Goal: Task Accomplishment & Management: Complete application form

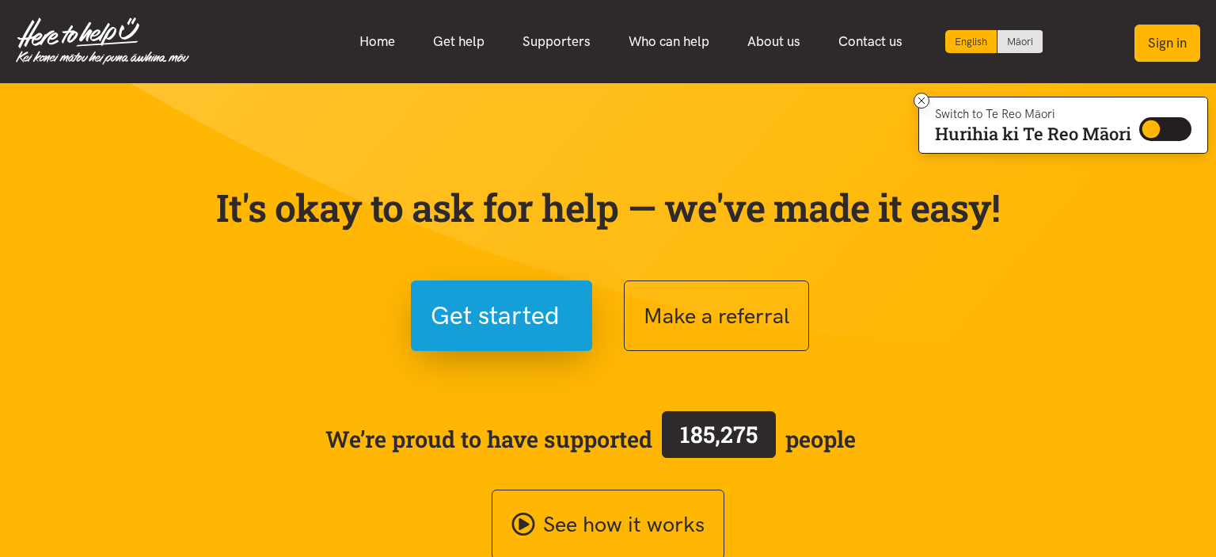
click at [1169, 33] on button "Sign in" at bounding box center [1168, 43] width 66 height 37
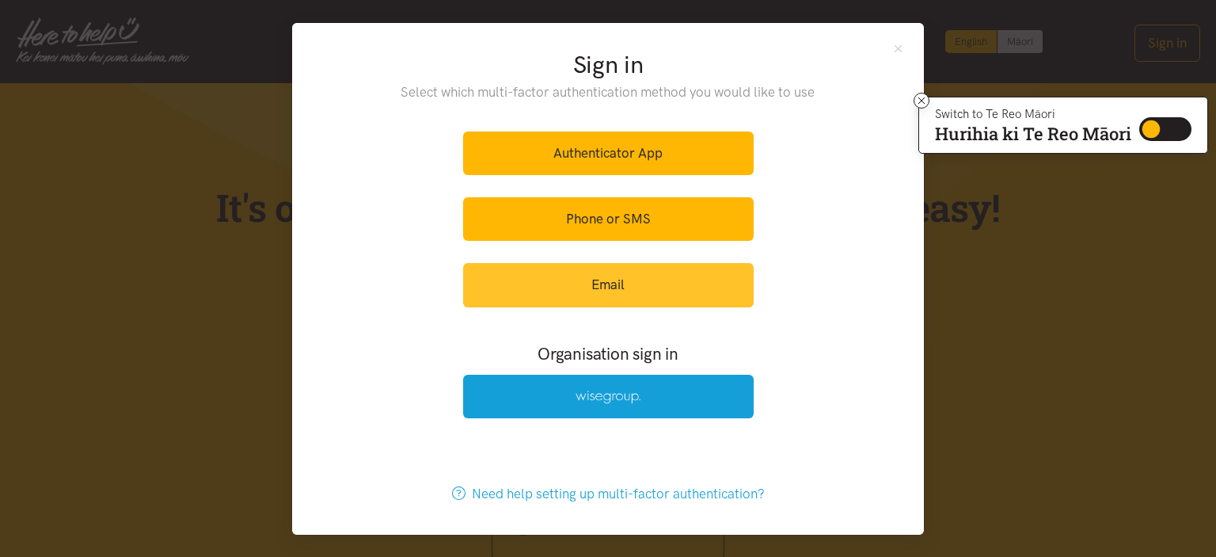
click at [598, 276] on link "Email" at bounding box center [608, 285] width 291 height 44
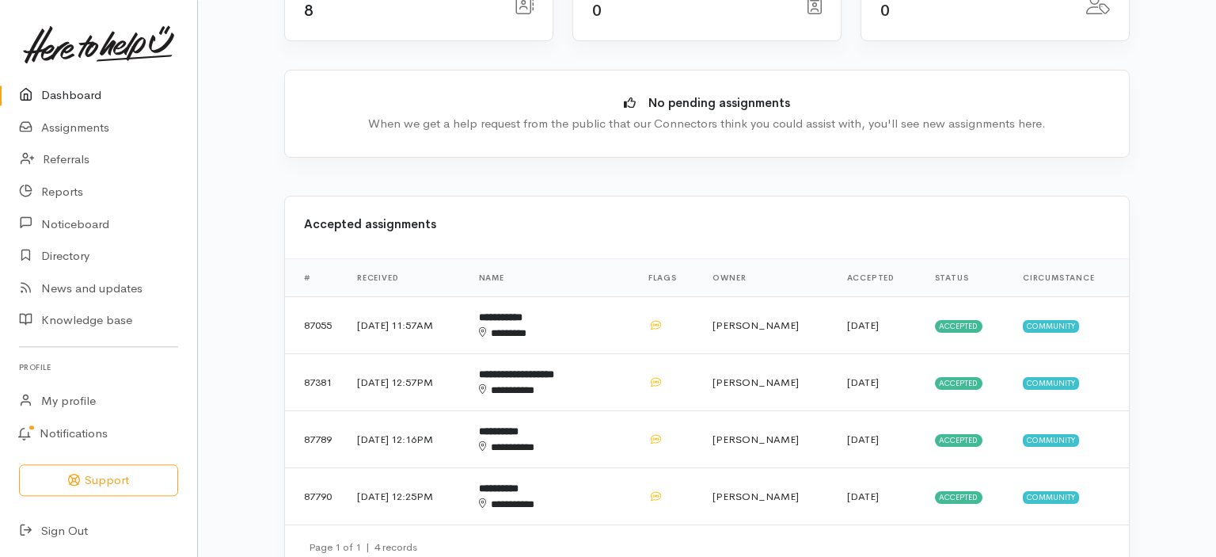
scroll to position [334, 0]
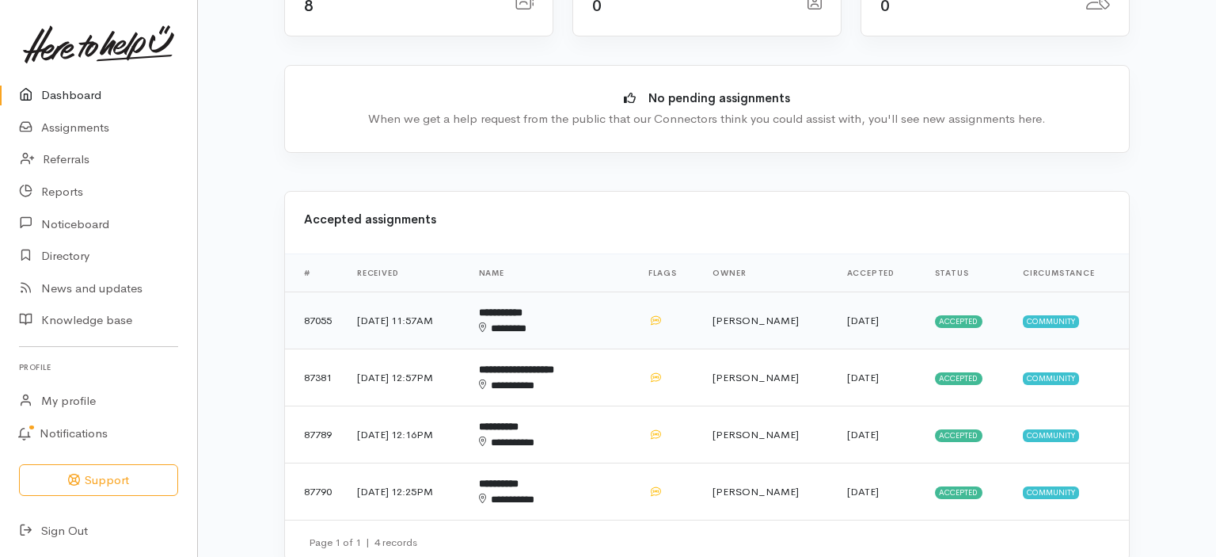
click at [523, 307] on b "**********" at bounding box center [501, 312] width 44 height 10
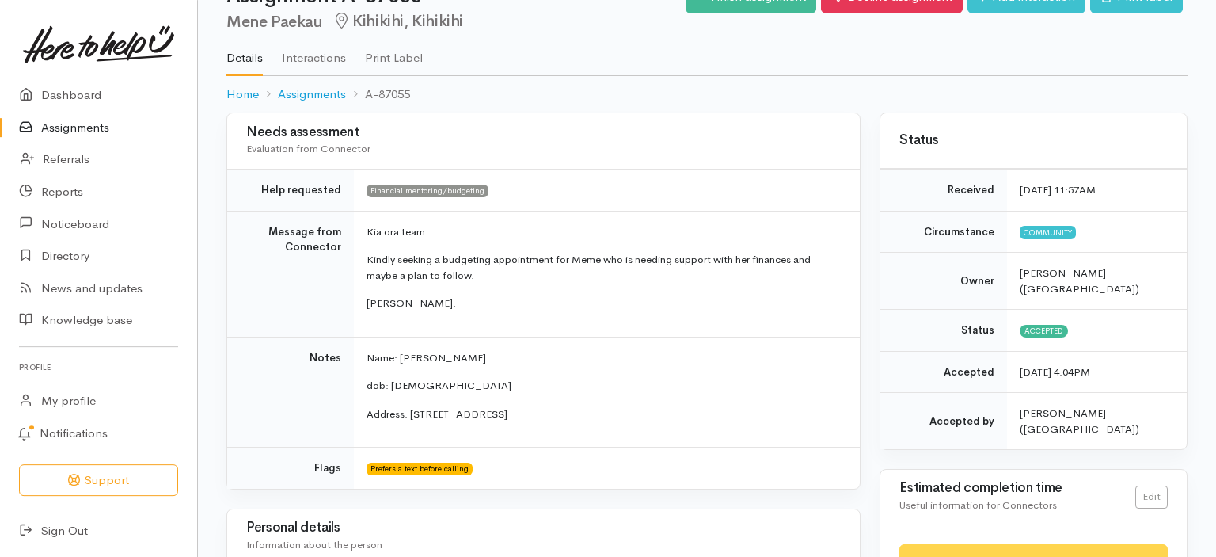
scroll to position [13, 0]
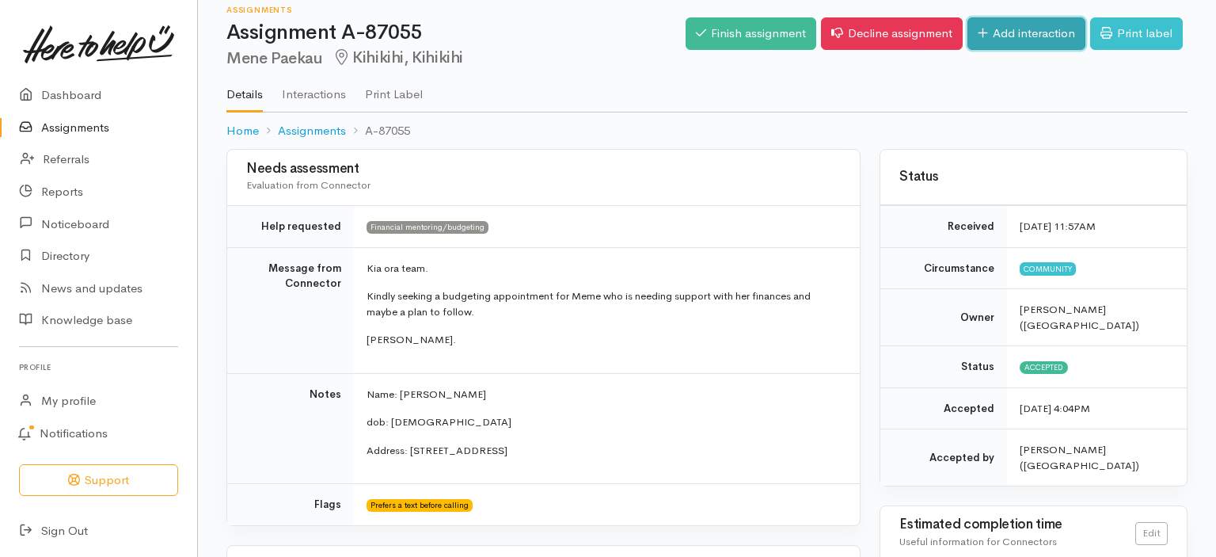
click at [1026, 30] on link "Add interaction" at bounding box center [1027, 33] width 118 height 32
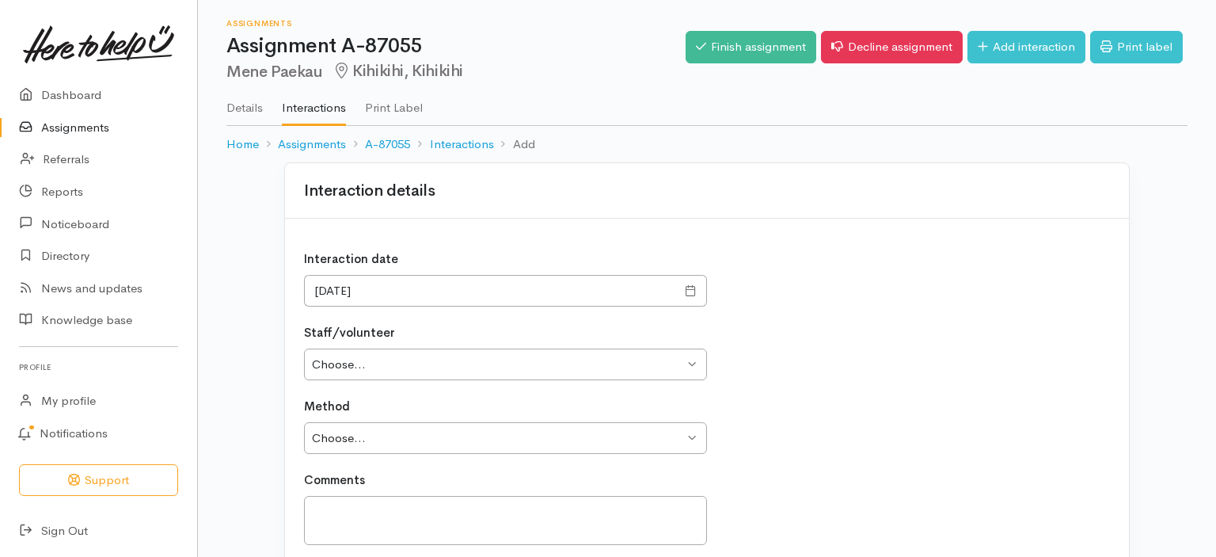
click at [692, 291] on span at bounding box center [691, 291] width 12 height 18
click at [689, 289] on span at bounding box center [691, 291] width 12 height 18
click at [691, 289] on span at bounding box center [691, 291] width 12 height 18
click at [318, 291] on input "11/09/2025" at bounding box center [490, 291] width 372 height 32
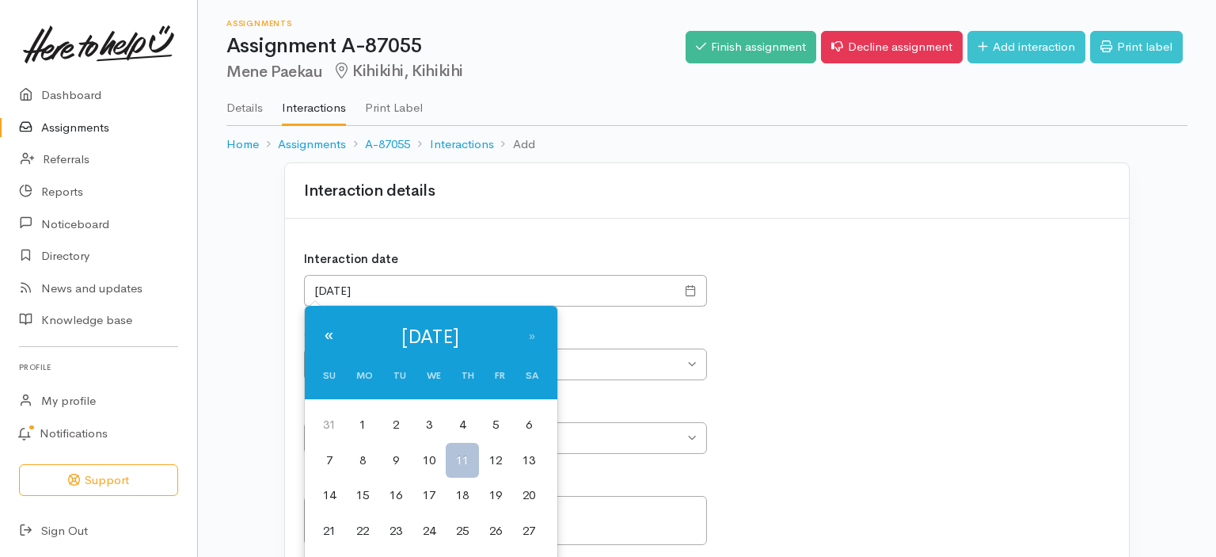
click at [329, 334] on th "«" at bounding box center [329, 337] width 33 height 46
click at [434, 527] on td "20" at bounding box center [429, 531] width 33 height 36
type input "20/08/2025"
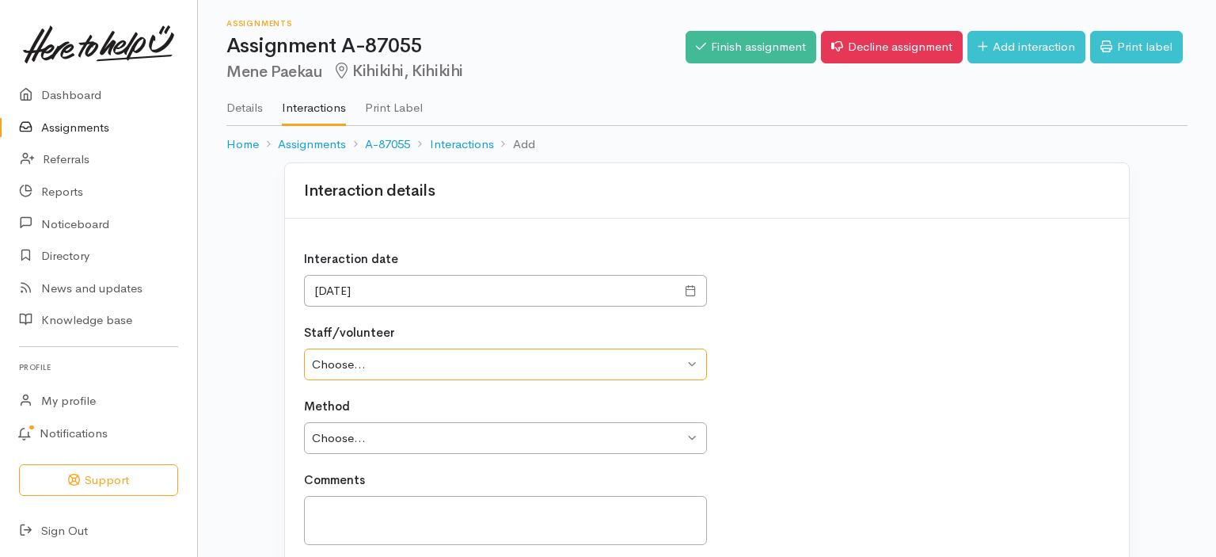
click at [304, 348] on select "Choose... Ange Holt Kane Rangitonga Michele Tamaki - Rangitonga Sue Goodridge F…" at bounding box center [505, 364] width 403 height 32
select select "924"
click option "[PERSON_NAME]" at bounding box center [0, 0] width 0 height 0
click at [304, 422] on select "Choose... Phone Visit Other" at bounding box center [505, 438] width 403 height 32
select select "2"
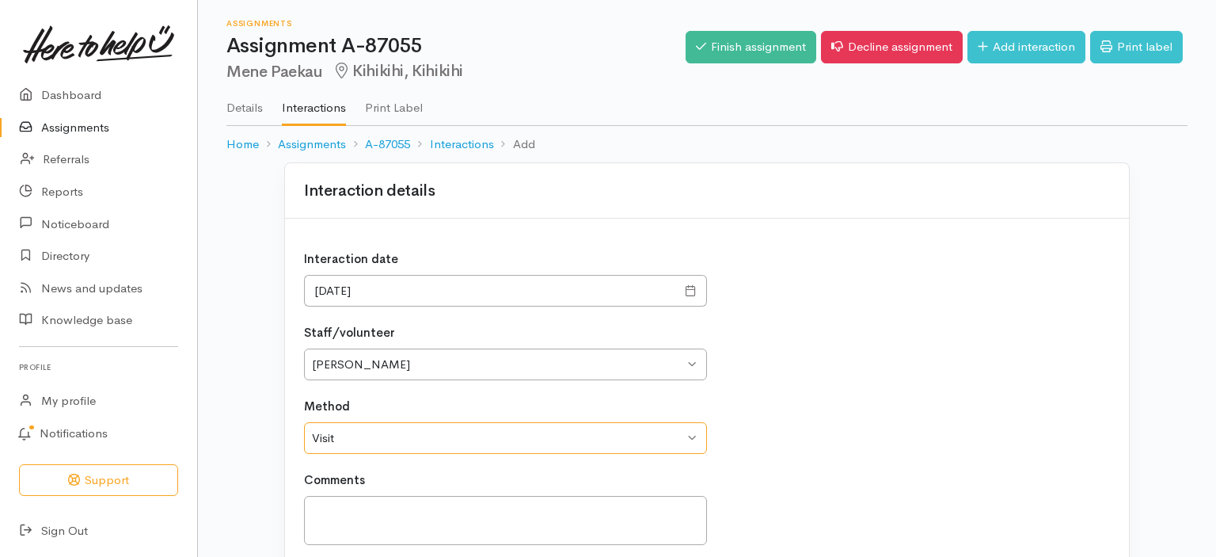
click option "Visit" at bounding box center [0, 0] width 0 height 0
click at [336, 500] on textarea at bounding box center [505, 521] width 403 height 50
type textarea "Discussed current situation."
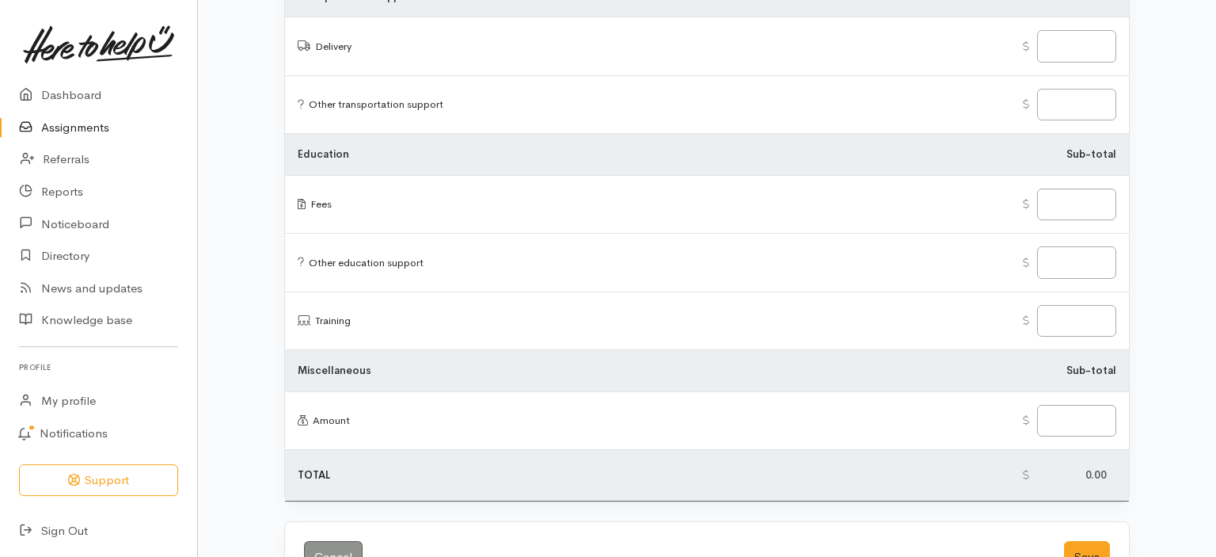
scroll to position [1976, 0]
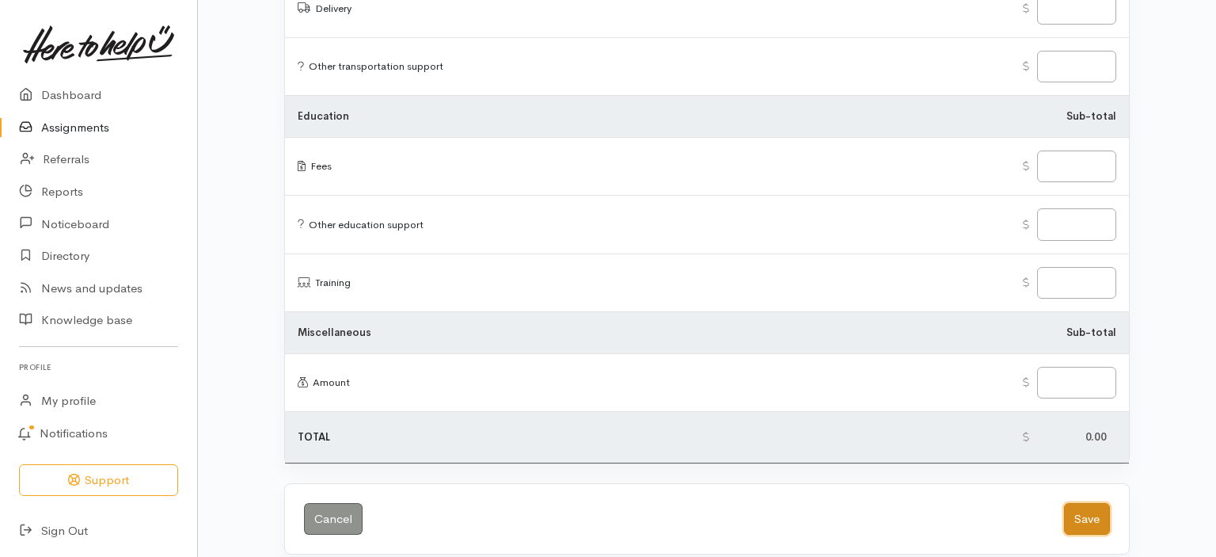
click at [1090, 505] on button "Save" at bounding box center [1087, 519] width 46 height 32
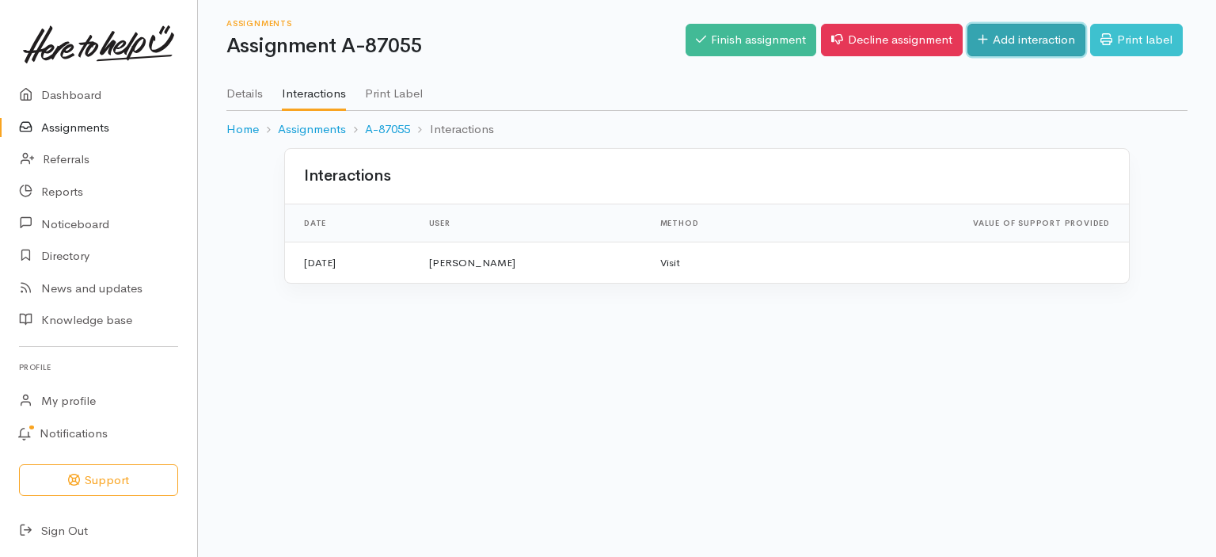
click at [1018, 33] on link "Add interaction" at bounding box center [1027, 40] width 118 height 32
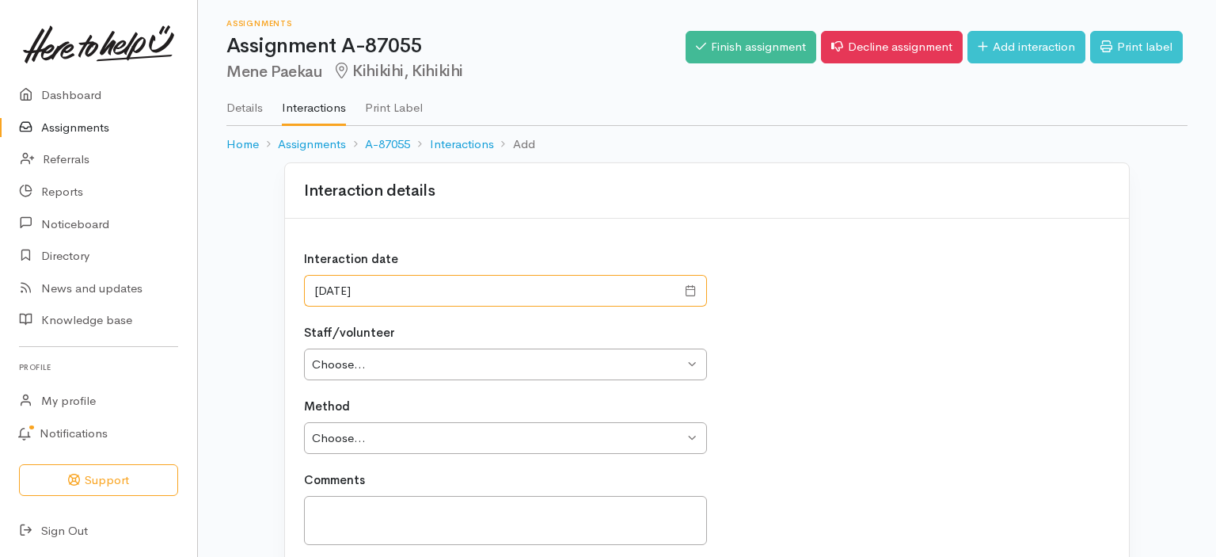
drag, startPoint x: 352, startPoint y: 287, endPoint x: 382, endPoint y: 299, distance: 31.9
click at [352, 288] on input "11/09/2025" at bounding box center [490, 291] width 372 height 32
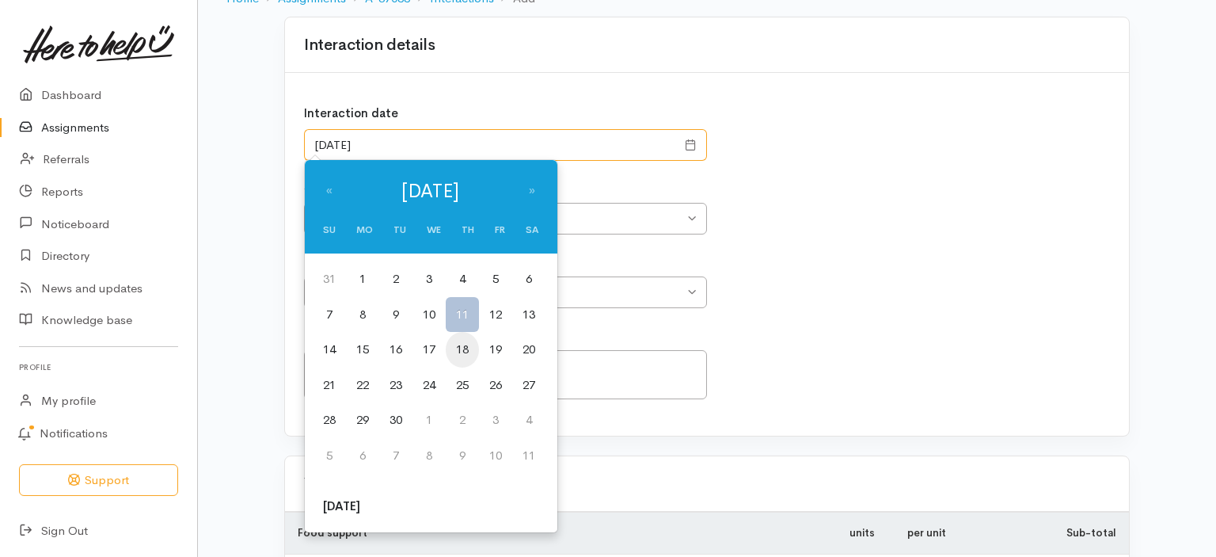
scroll to position [250, 0]
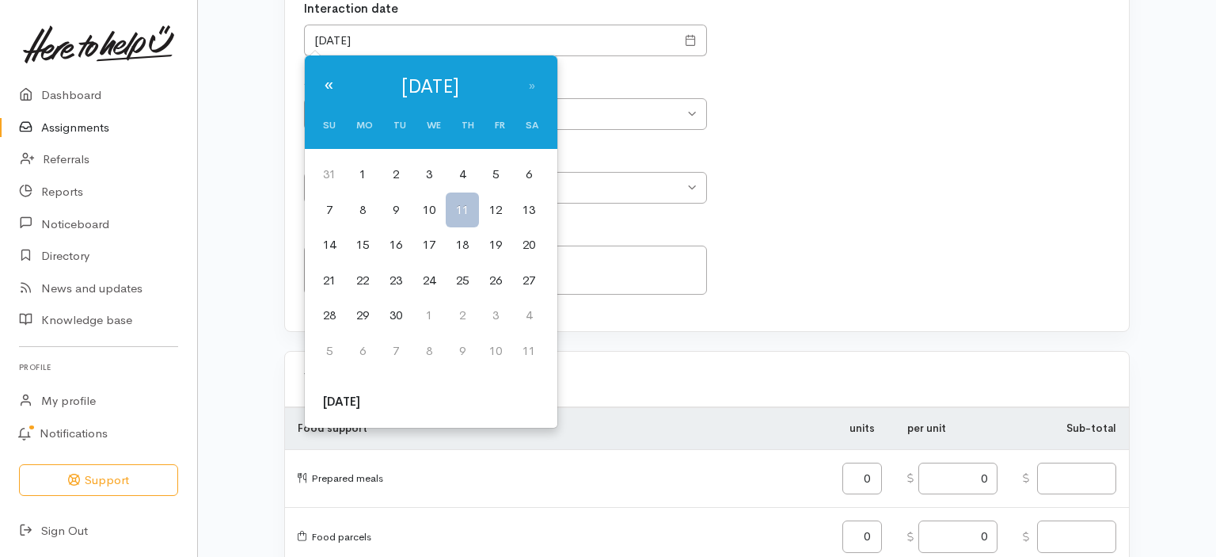
drag, startPoint x: 321, startPoint y: 86, endPoint x: 334, endPoint y: 103, distance: 21.5
click at [321, 87] on th "«" at bounding box center [329, 86] width 33 height 46
drag, startPoint x: 432, startPoint y: 311, endPoint x: 417, endPoint y: 316, distance: 16.5
click at [421, 313] on td "27" at bounding box center [429, 316] width 33 height 36
type input "27/08/2025"
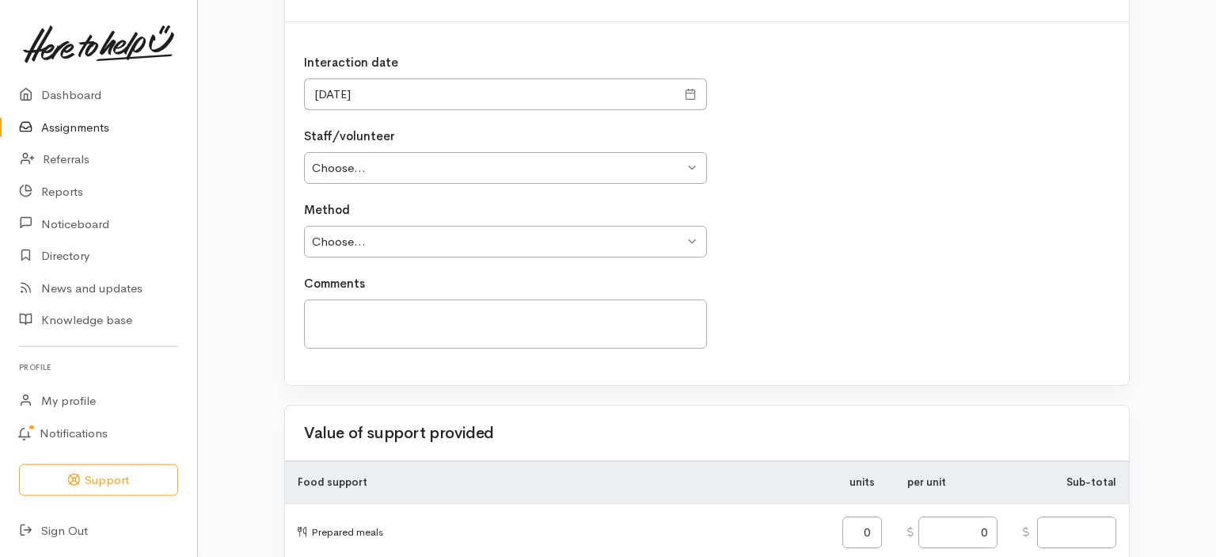
scroll to position [167, 0]
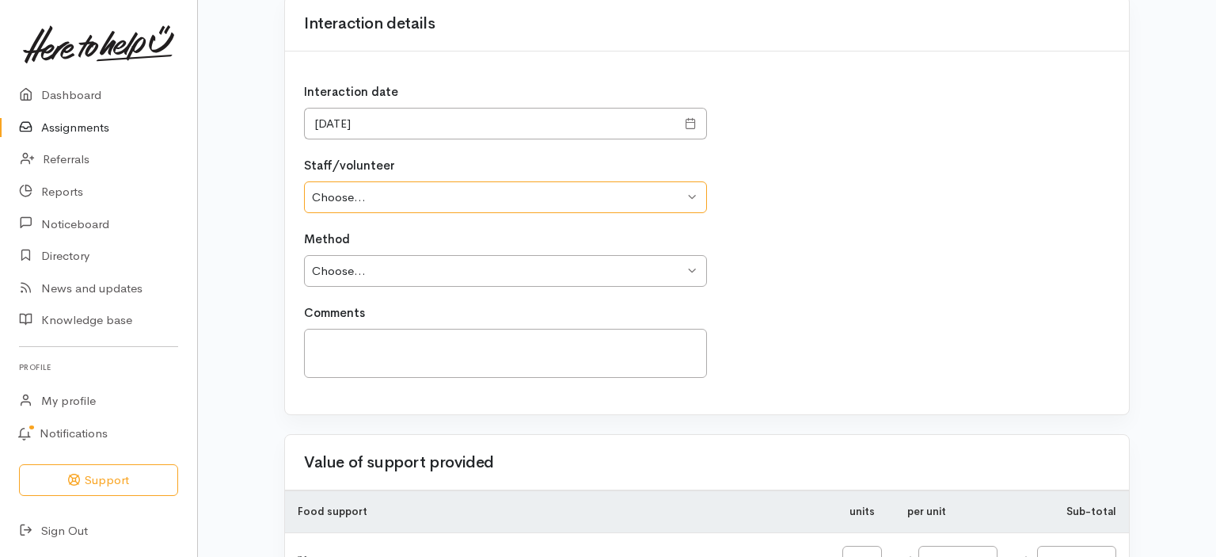
click at [304, 181] on select "Choose... Ange Holt Kane Rangitonga Michele Tamaki - Rangitonga Sue Goodridge F…" at bounding box center [505, 197] width 403 height 32
select select "924"
click option "[PERSON_NAME]" at bounding box center [0, 0] width 0 height 0
click at [304, 255] on select "Choose... Phone Visit Other" at bounding box center [505, 271] width 403 height 32
select select "2"
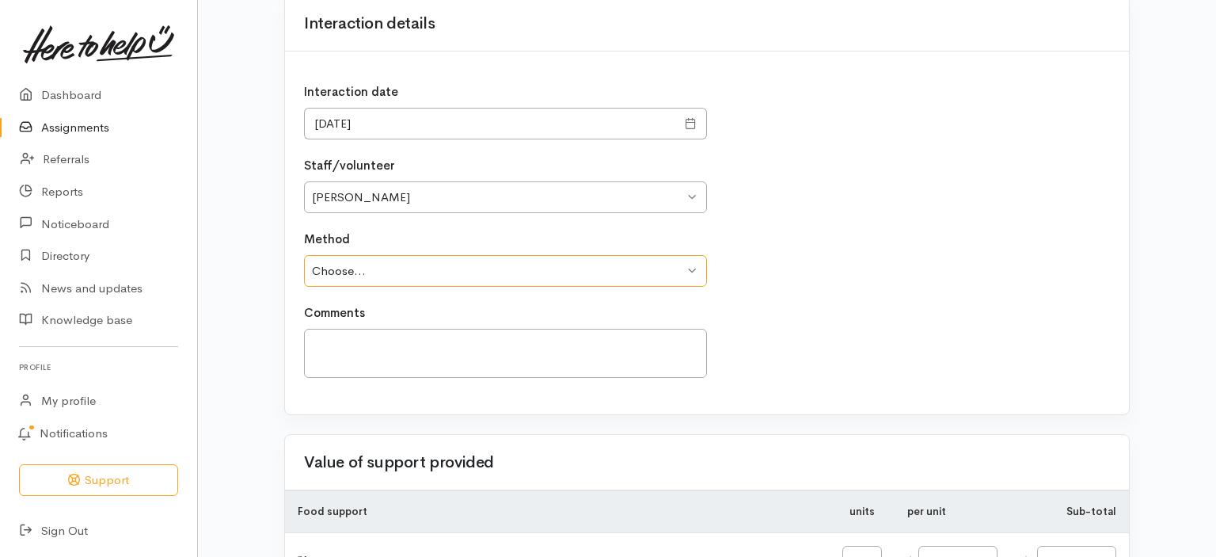
click option "Visit" at bounding box center [0, 0] width 0 height 0
click at [362, 341] on textarea at bounding box center [505, 354] width 403 height 50
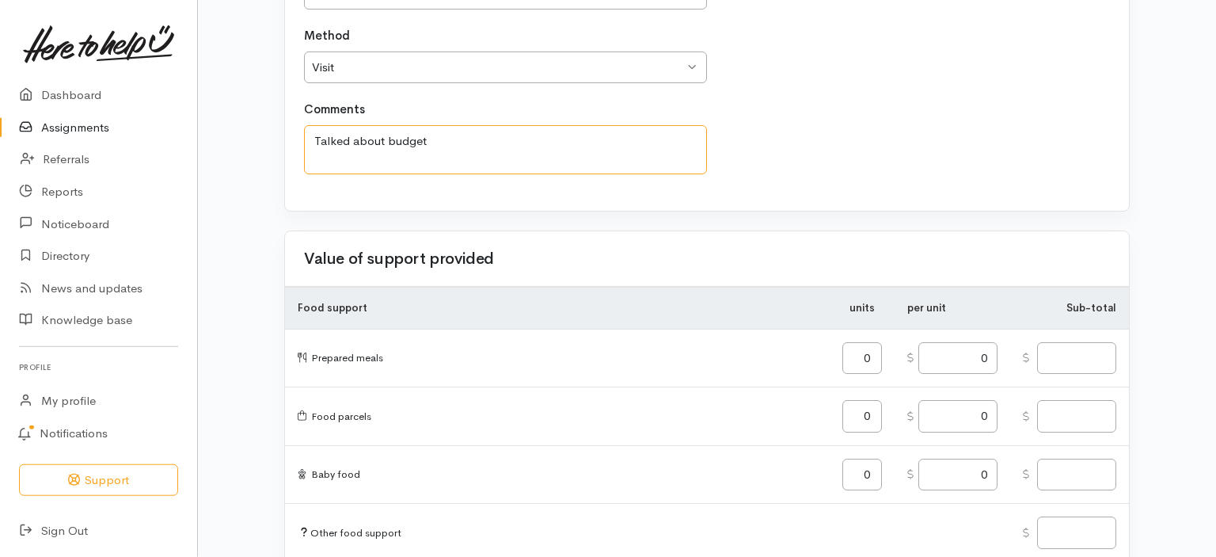
scroll to position [376, 0]
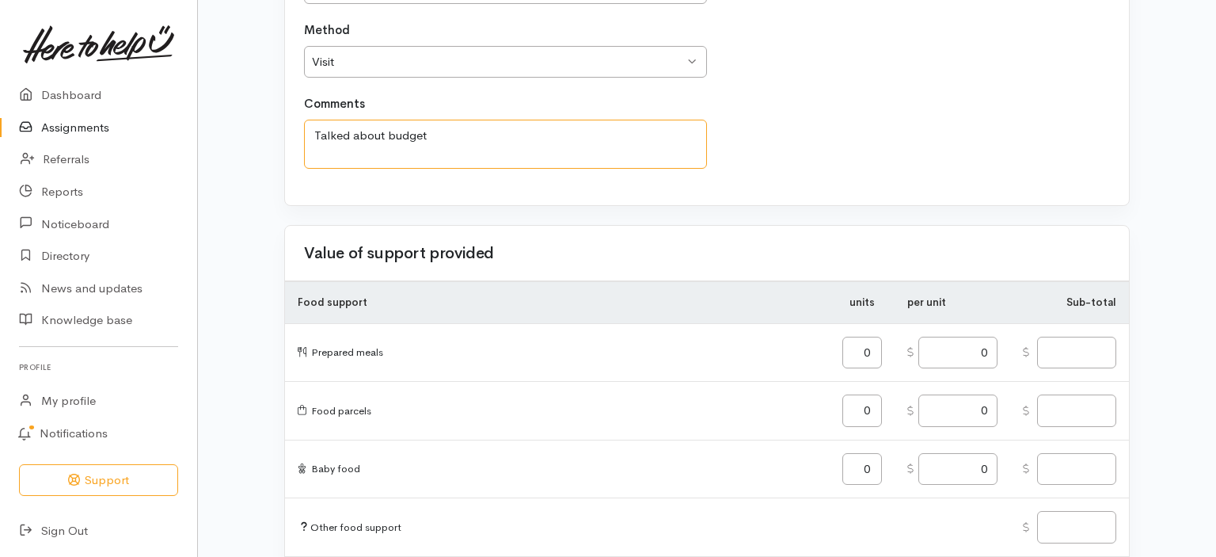
type textarea "Talked about budget"
drag, startPoint x: 1204, startPoint y: 554, endPoint x: 1212, endPoint y: 550, distance: 9.9
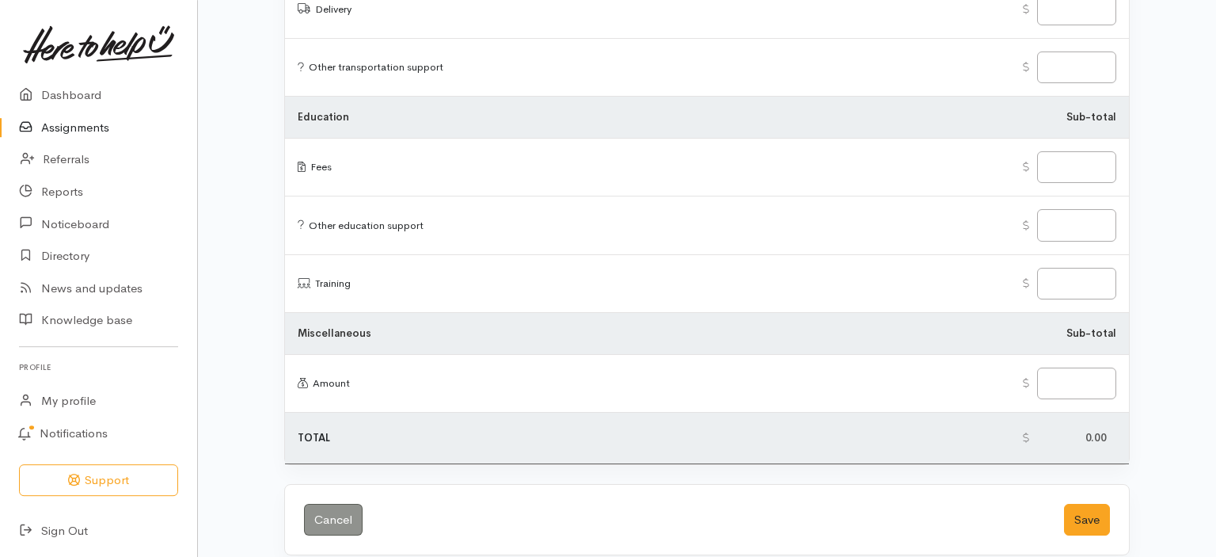
scroll to position [1976, 0]
click at [1085, 503] on button "Save" at bounding box center [1087, 519] width 46 height 32
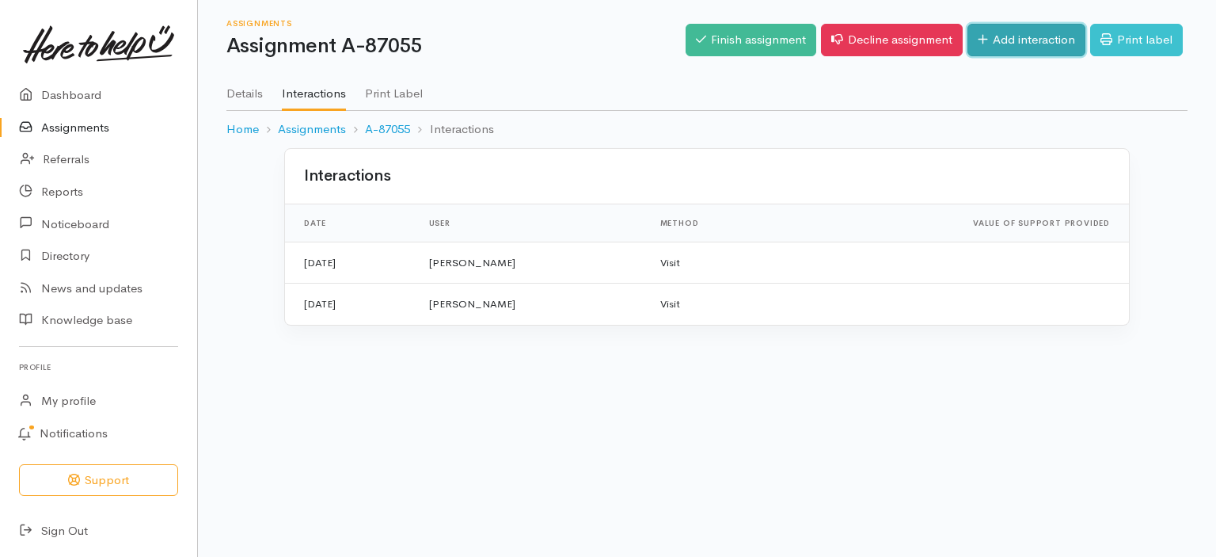
click at [1026, 36] on link "Add interaction" at bounding box center [1027, 40] width 118 height 32
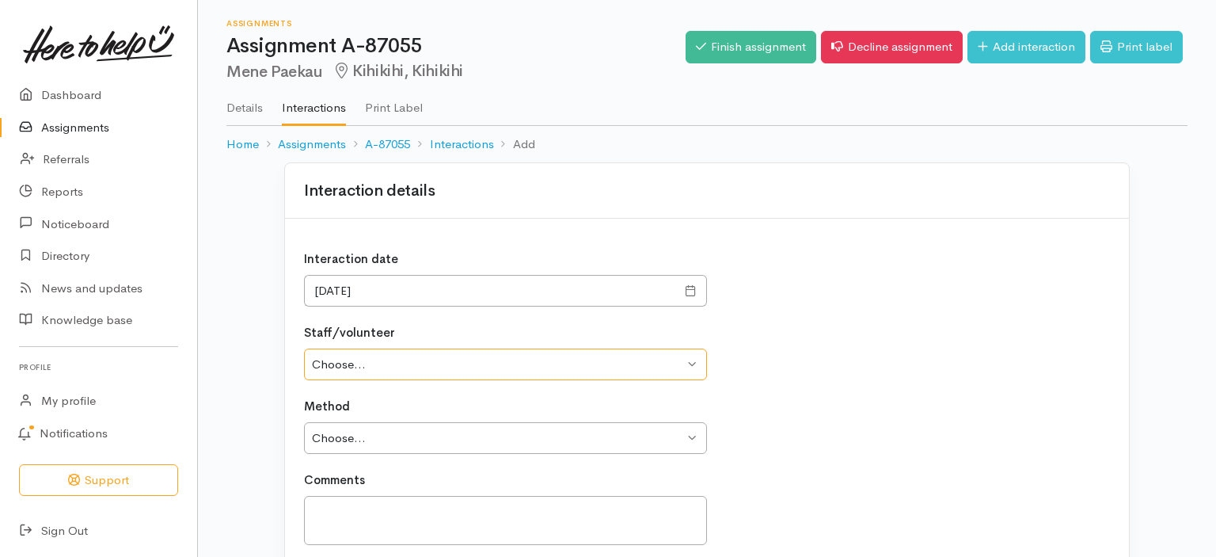
click at [304, 348] on select "Choose... [PERSON_NAME] [PERSON_NAME] Rangitonga [PERSON_NAME] [PERSON_NAME] [P…" at bounding box center [505, 364] width 403 height 32
select select "924"
click option "[PERSON_NAME]" at bounding box center [0, 0] width 0 height 0
click at [304, 422] on select "Choose... Phone Visit Other" at bounding box center [505, 438] width 403 height 32
select select "1"
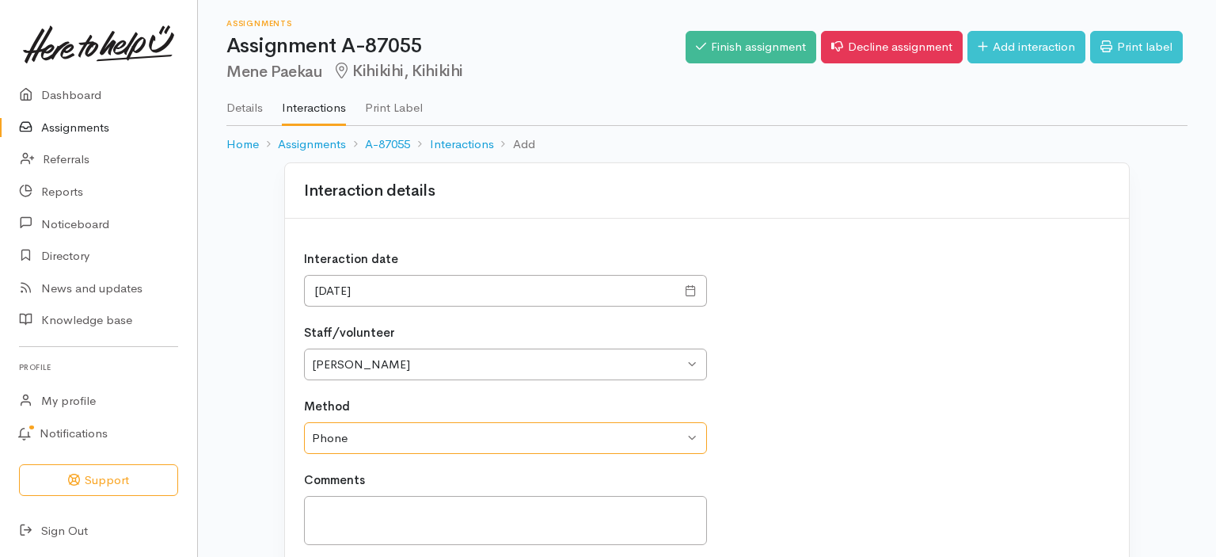
click option "Phone" at bounding box center [0, 0] width 0 height 0
click at [325, 505] on textarea at bounding box center [505, 521] width 403 height 50
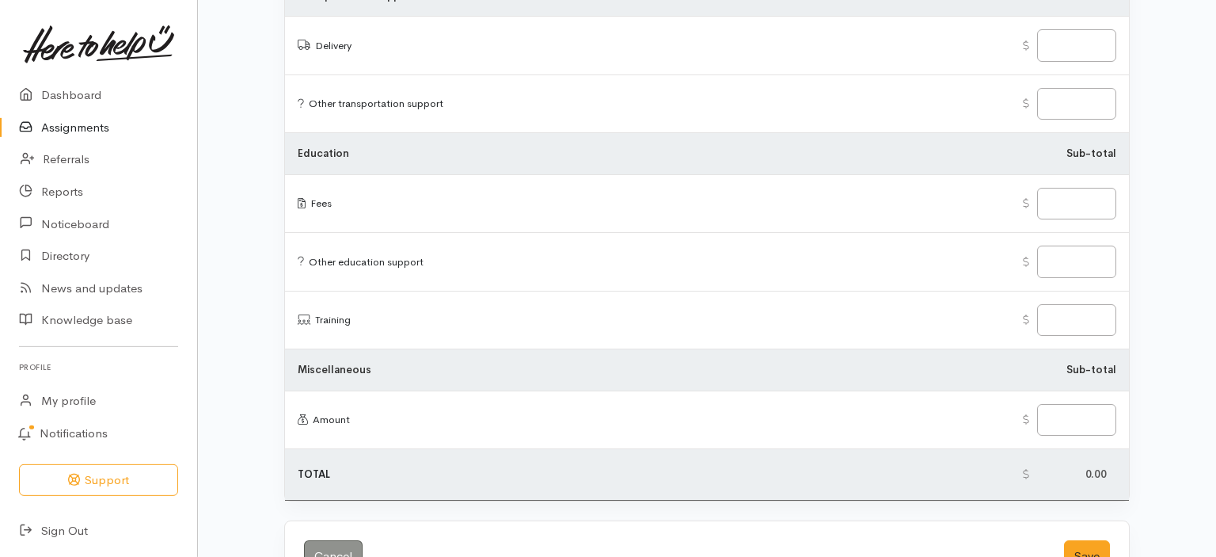
scroll to position [1976, 0]
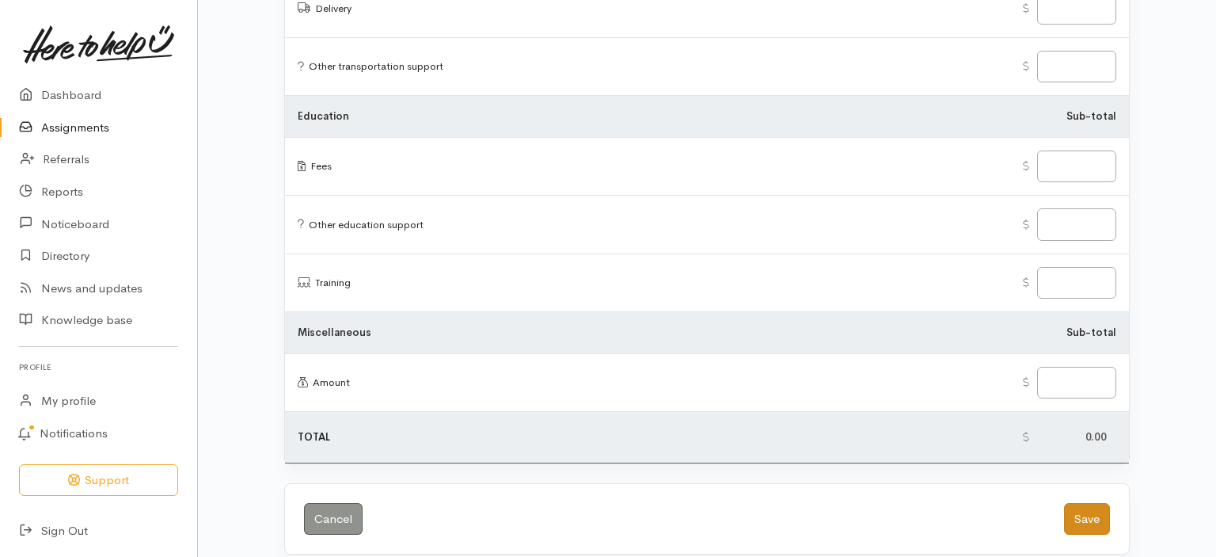
type textarea "Postponed appointment for today"
click at [1091, 504] on button "Save" at bounding box center [1087, 519] width 46 height 32
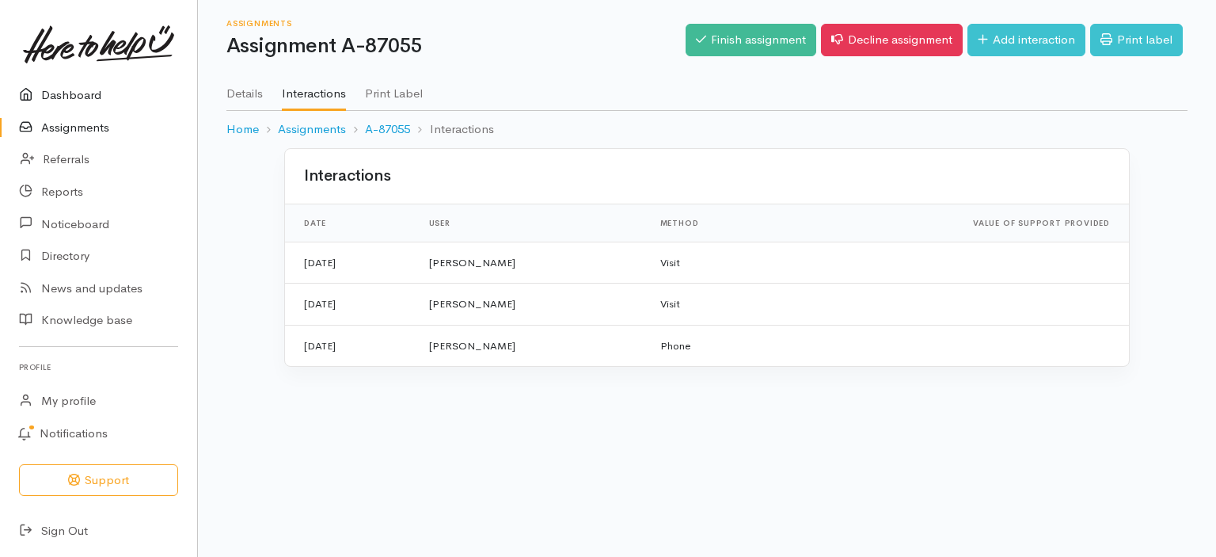
click at [64, 93] on link "Dashboard" at bounding box center [98, 95] width 197 height 32
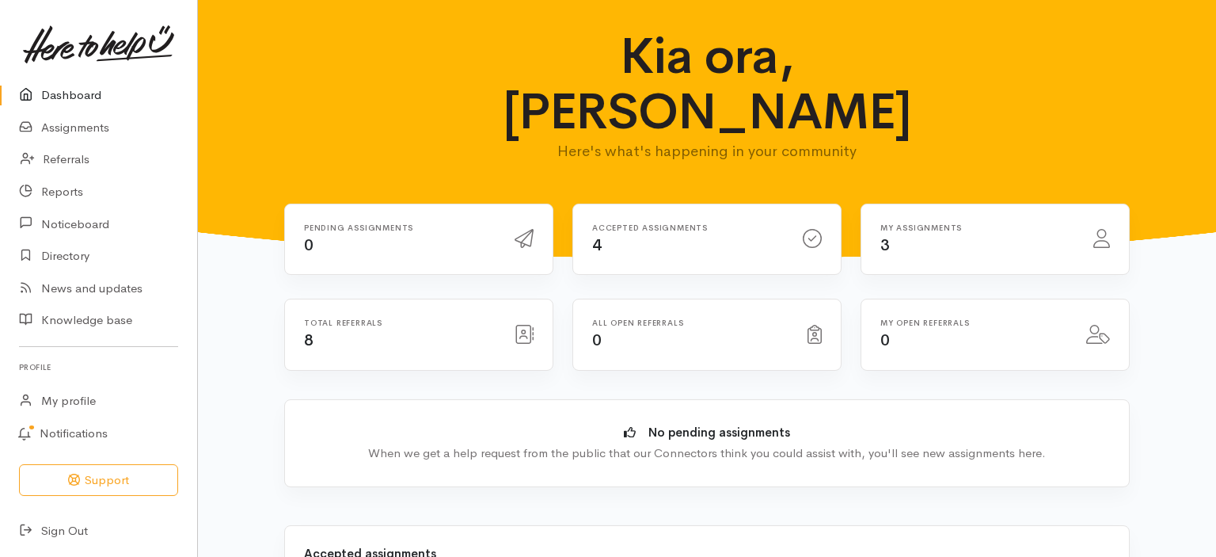
click at [591, 223] on div "Accepted assignments 4" at bounding box center [688, 239] width 211 height 32
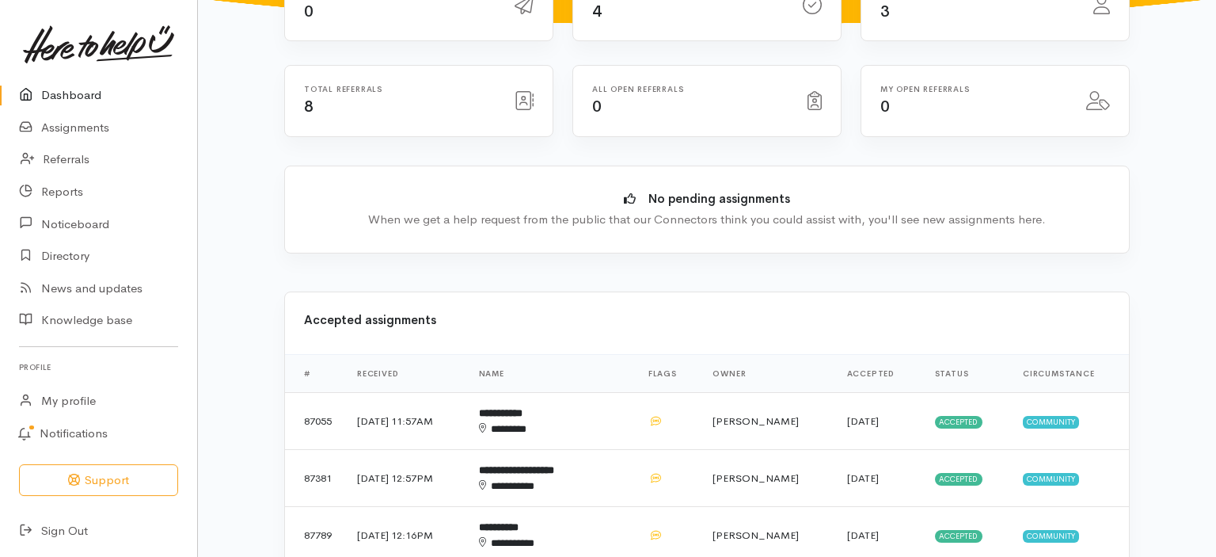
scroll to position [250, 0]
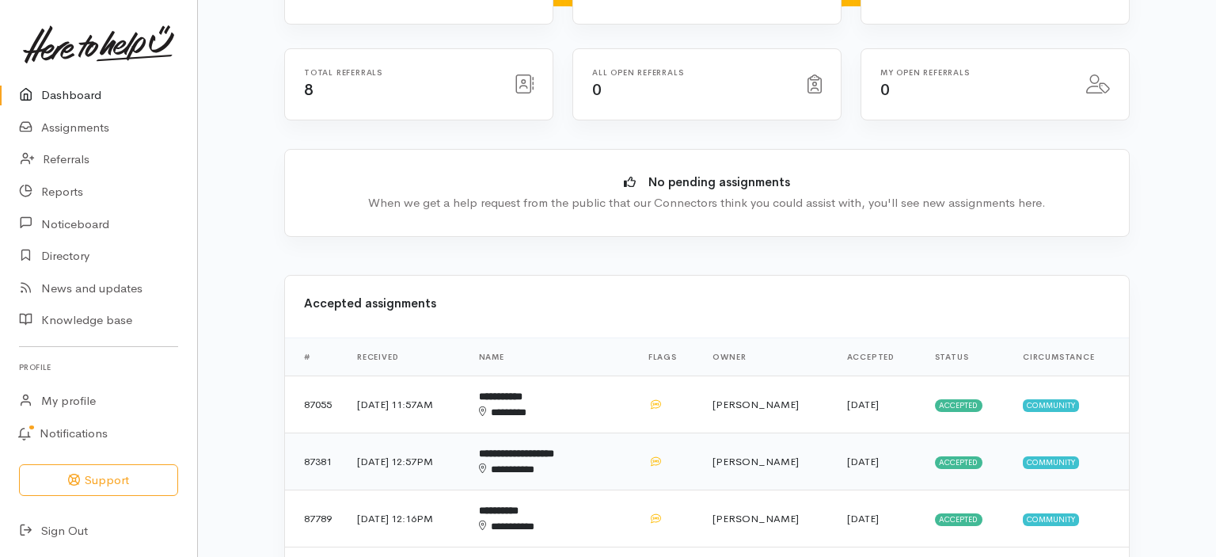
click at [554, 448] on b "**********" at bounding box center [516, 453] width 75 height 10
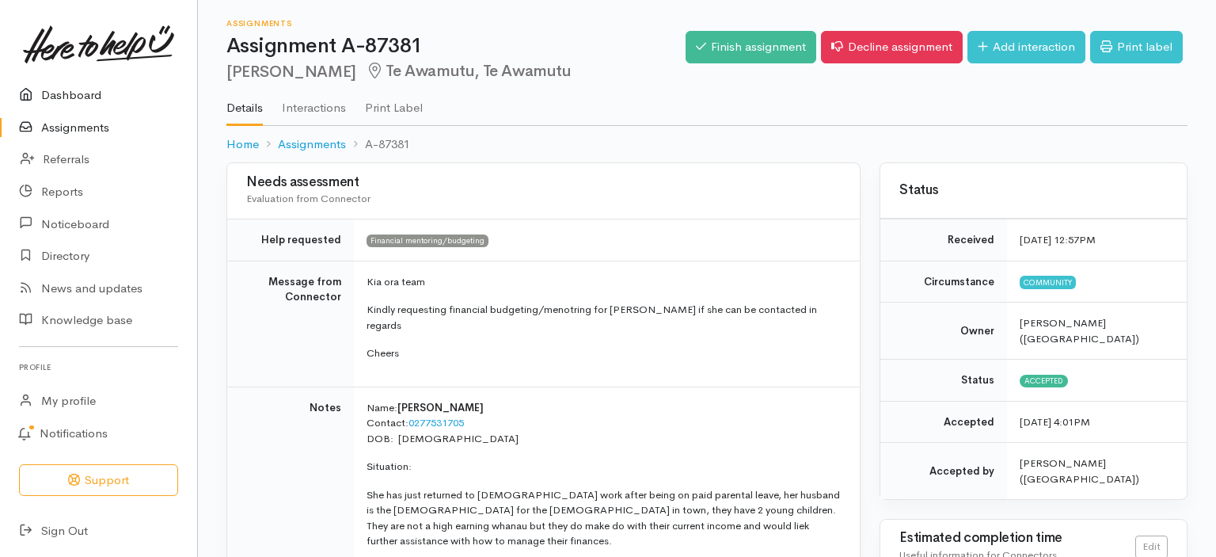
click at [62, 96] on link "Dashboard" at bounding box center [98, 95] width 197 height 32
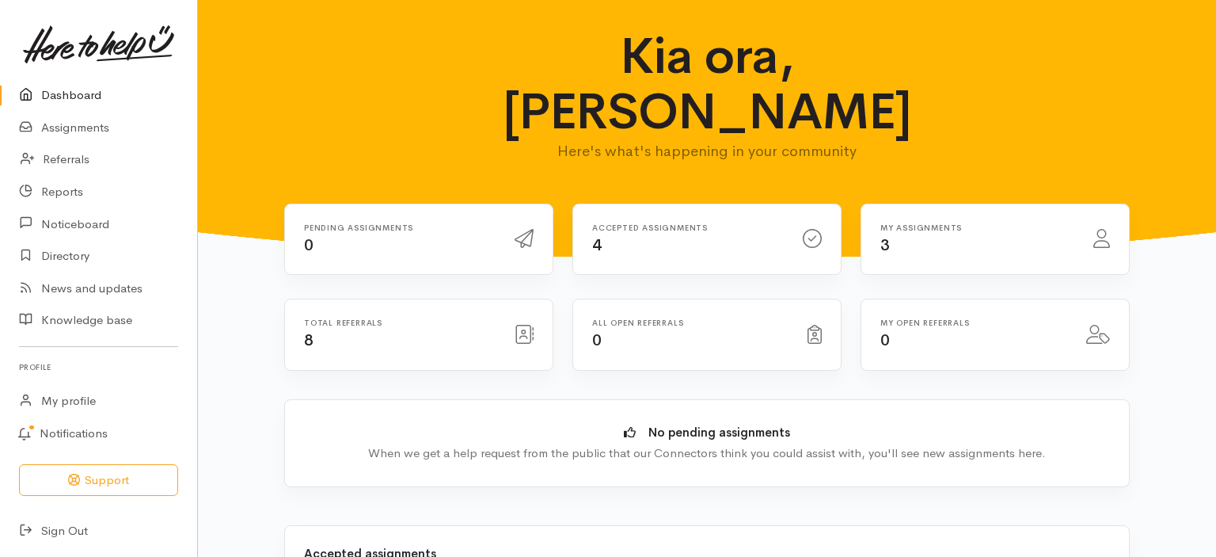
click at [907, 223] on h6 "My assignments" at bounding box center [978, 227] width 194 height 9
click at [630, 223] on div "Accepted assignments 4" at bounding box center [688, 239] width 211 height 32
click at [605, 223] on h6 "Accepted assignments" at bounding box center [688, 227] width 192 height 9
click at [696, 223] on div "Accepted assignments 4" at bounding box center [688, 239] width 211 height 32
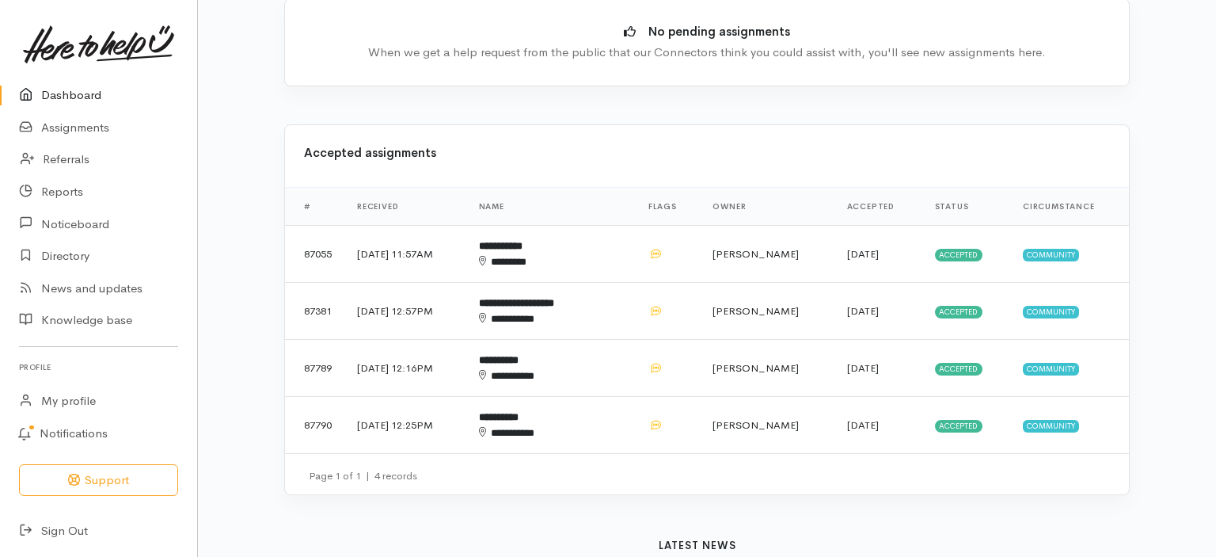
scroll to position [418, 0]
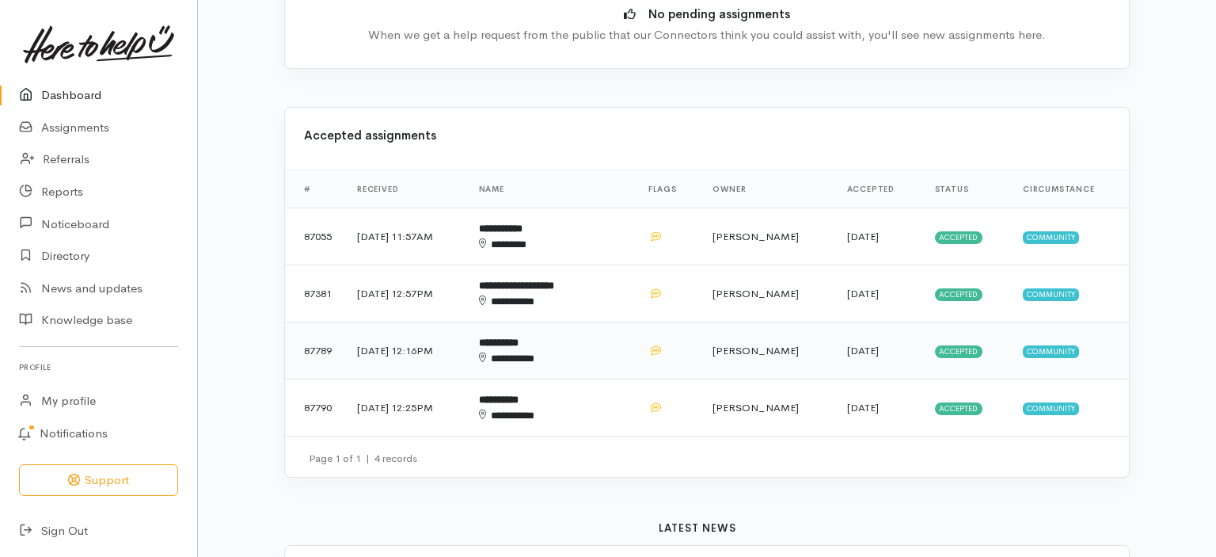
click at [519, 337] on b "**********" at bounding box center [499, 342] width 40 height 10
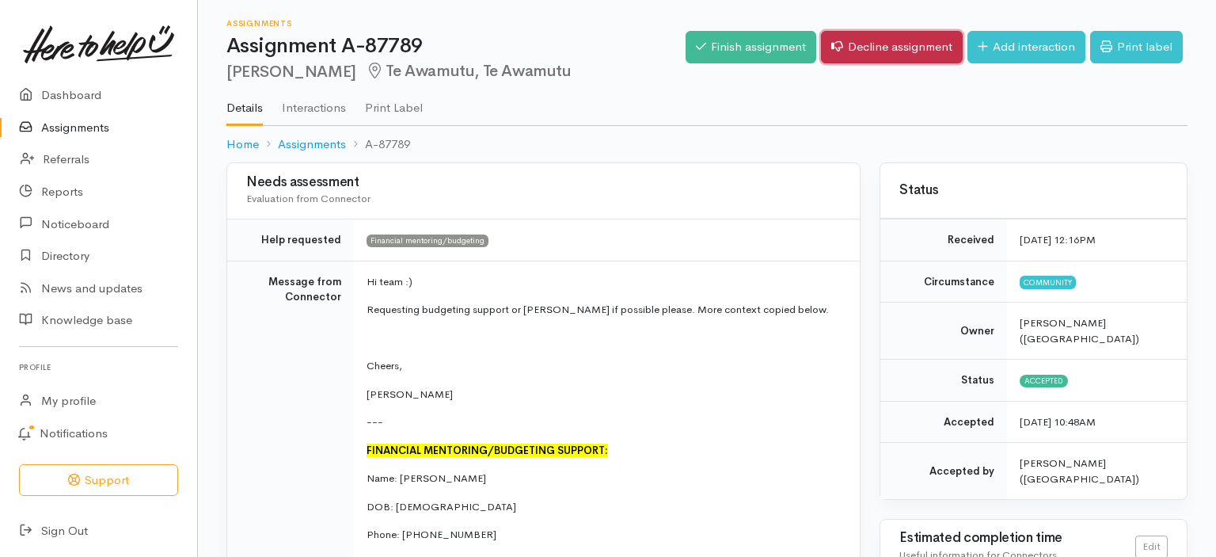
click at [863, 36] on link "Decline assignment" at bounding box center [892, 47] width 142 height 32
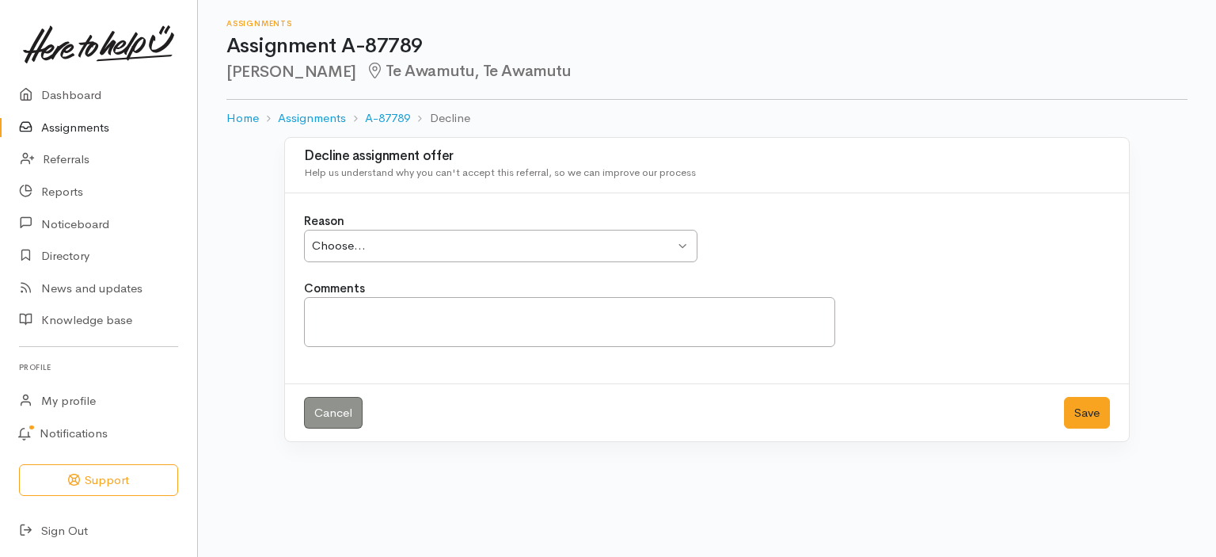
click at [683, 242] on div "Choose... Choose..." at bounding box center [501, 246] width 394 height 32
click at [320, 312] on textarea "Comments" at bounding box center [569, 322] width 531 height 50
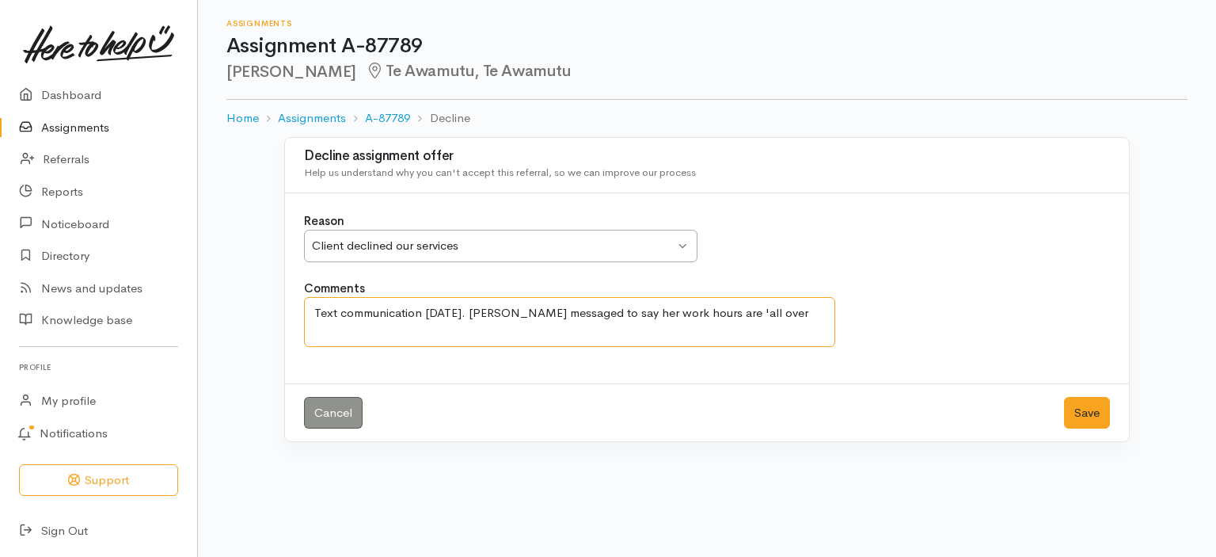
click at [768, 312] on textarea "Text communication [DATE]. [PERSON_NAME] messaged to say her work hours are 'al…" at bounding box center [569, 322] width 531 height 50
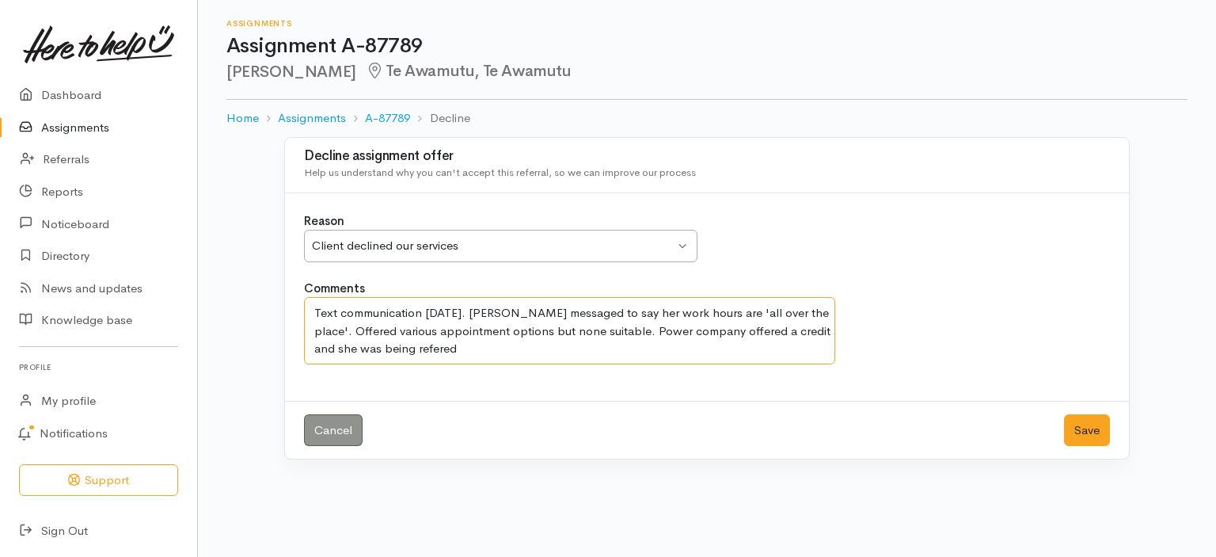
click at [614, 324] on textarea "Text communication [DATE]. [PERSON_NAME] messaged to say her work hours are 'al…" at bounding box center [569, 330] width 531 height 67
click at [600, 351] on textarea "Text communication [DATE]. [PERSON_NAME] messaged to say her work hours are 'al…" at bounding box center [569, 330] width 531 height 67
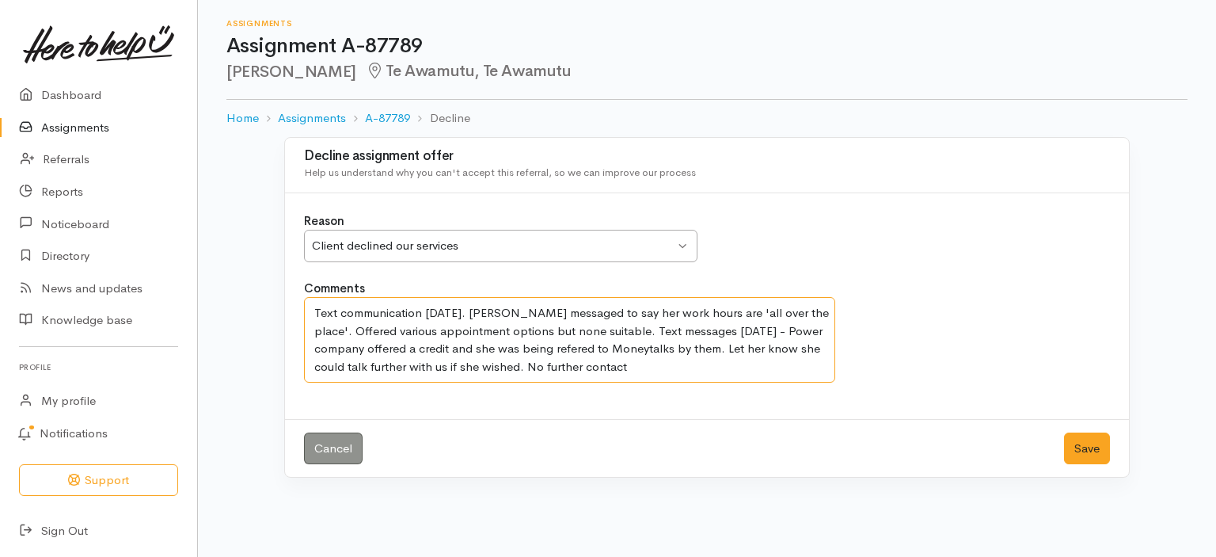
click at [725, 346] on textarea "Text communication [DATE]. [PERSON_NAME] messaged to say her work hours are 'al…" at bounding box center [569, 340] width 531 height 86
click at [629, 366] on textarea "Text communication 20th August. Toni messaged to say her work hours are 'all ov…" at bounding box center [569, 340] width 531 height 86
type textarea "Text communication [DATE]. [PERSON_NAME] messaged to say her work hours are 'al…"
click at [1089, 444] on button "Save" at bounding box center [1087, 448] width 46 height 32
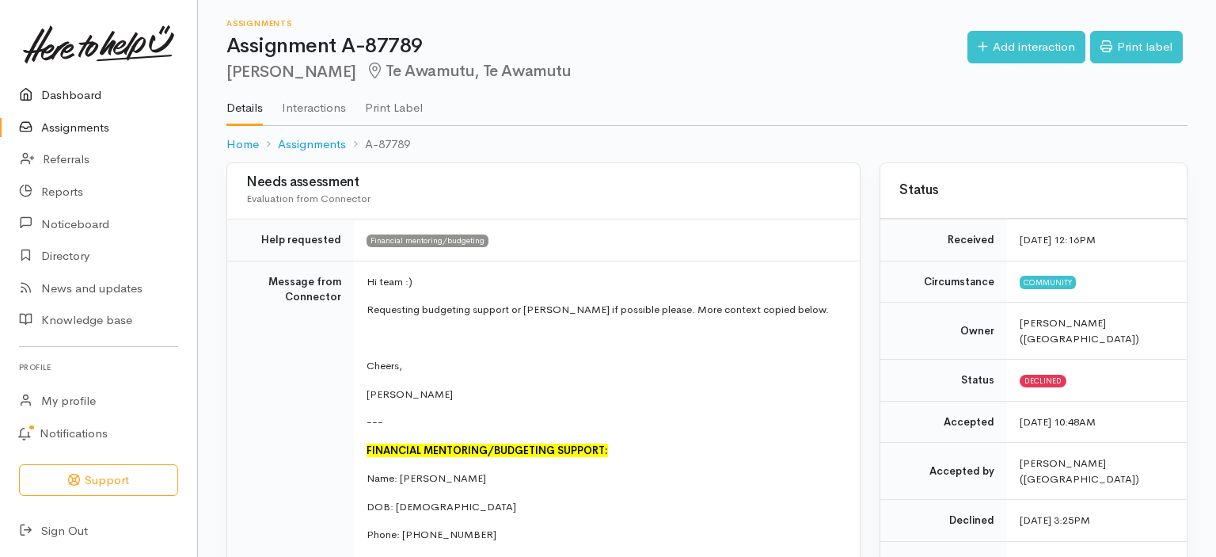
click at [74, 90] on link "Dashboard" at bounding box center [98, 95] width 197 height 32
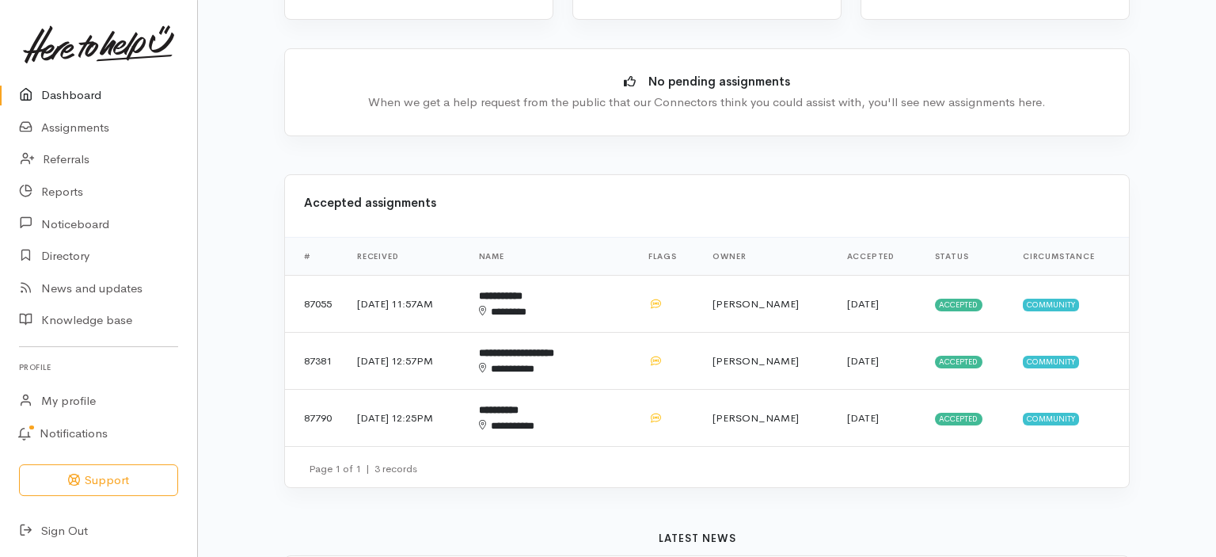
scroll to position [376, 0]
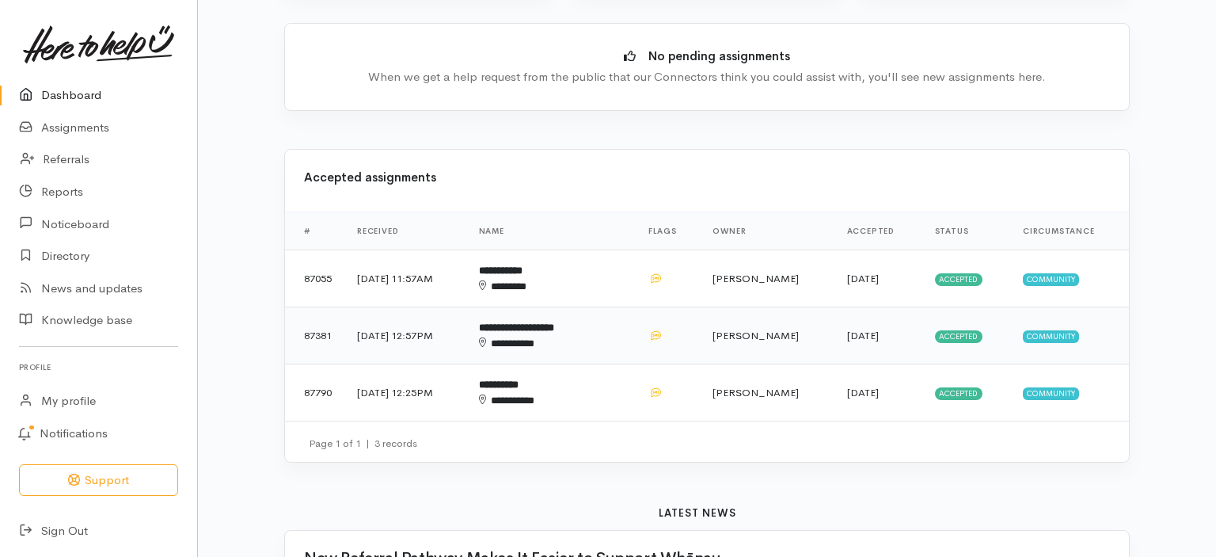
click at [573, 307] on td "**********" at bounding box center [550, 335] width 169 height 57
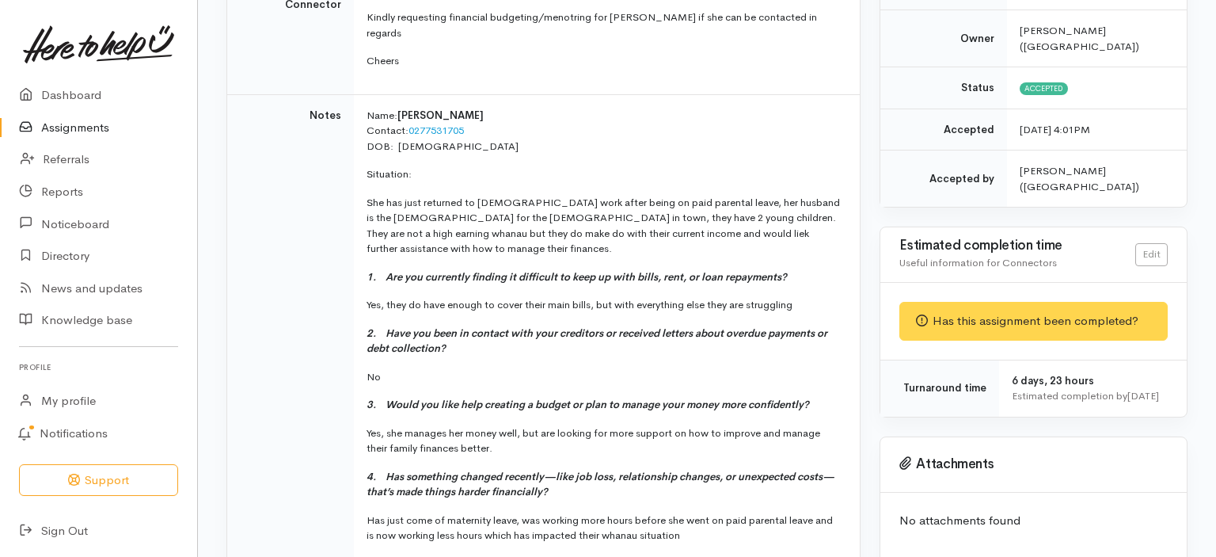
scroll to position [334, 0]
